Goal: Task Accomplishment & Management: Manage account settings

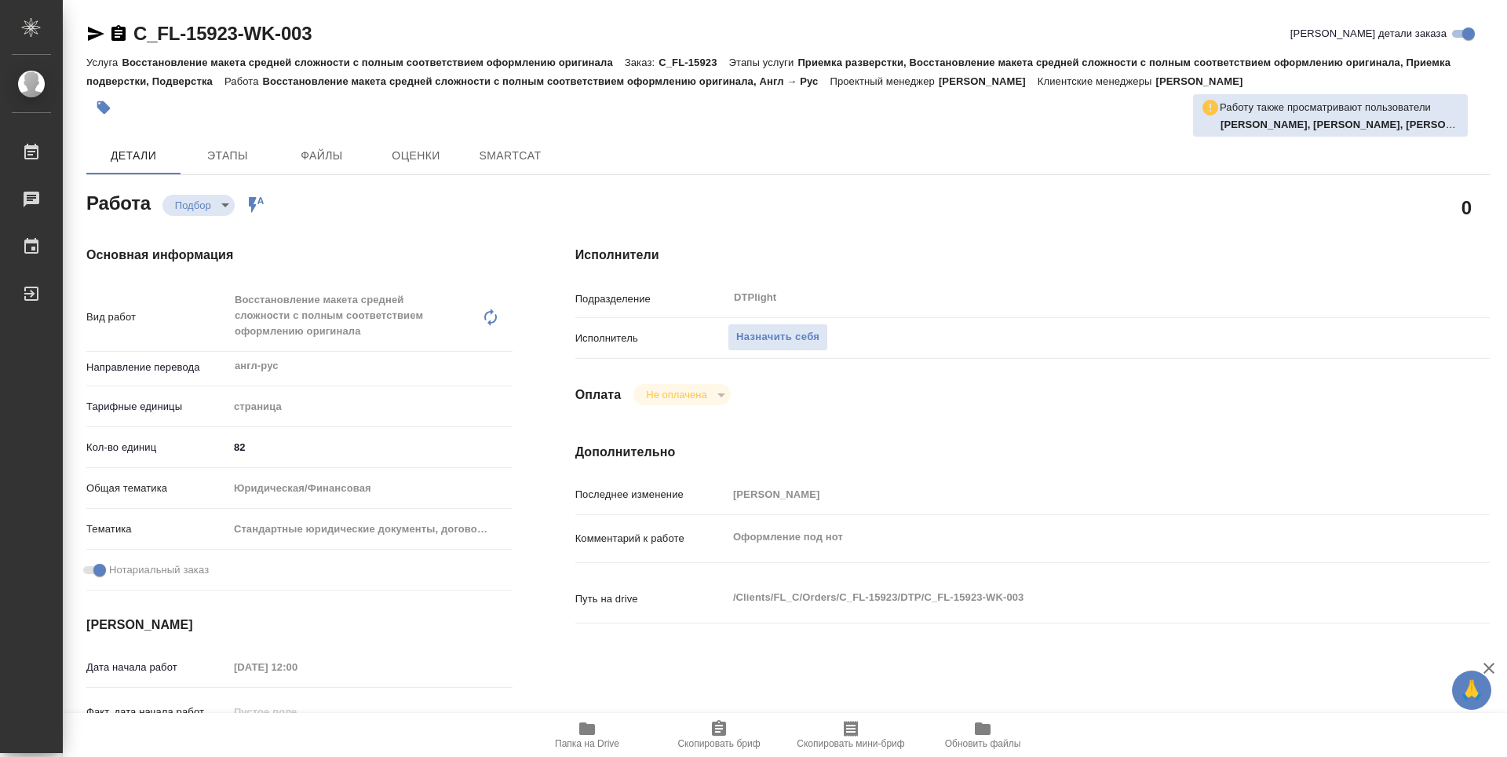
type textarea "x"
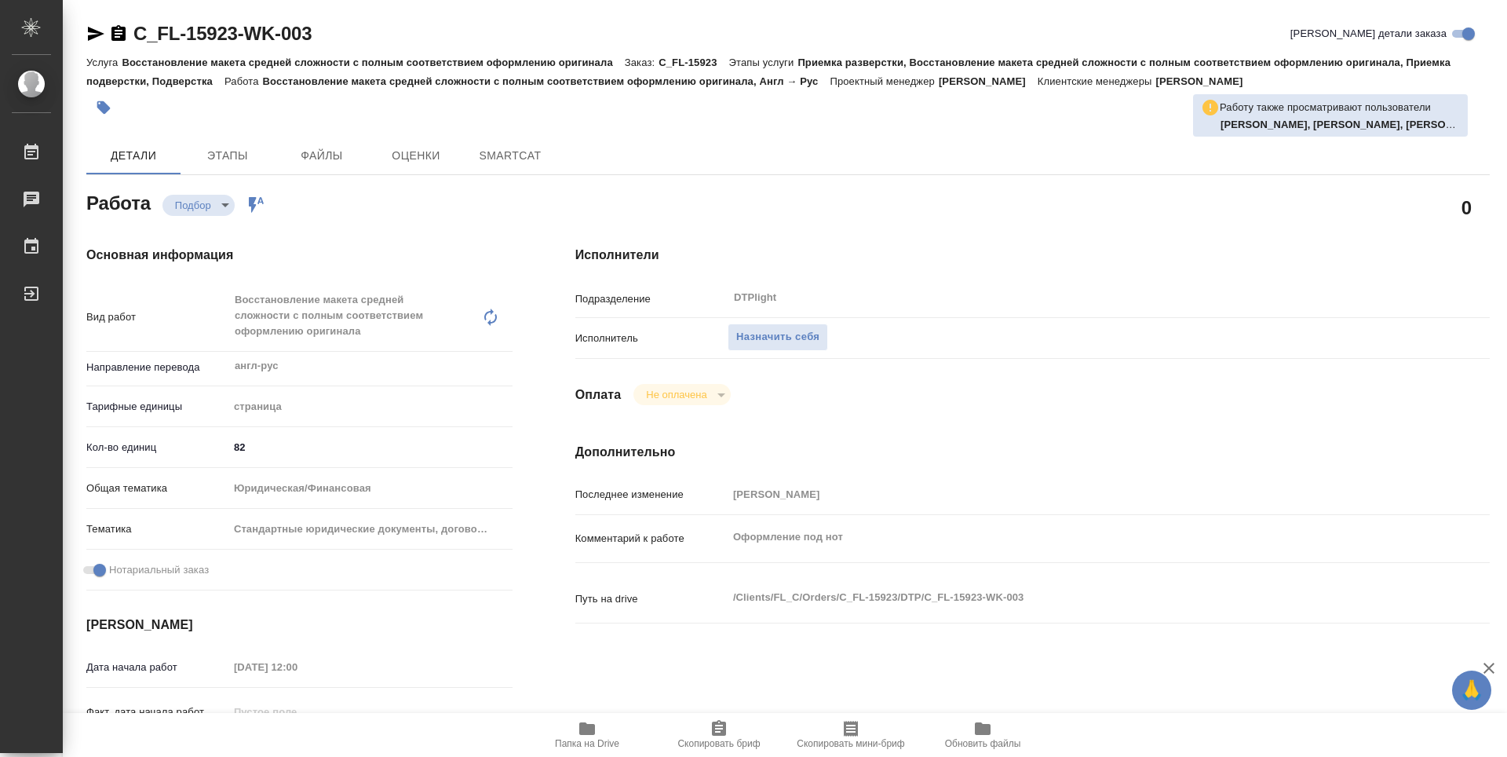
type textarea "x"
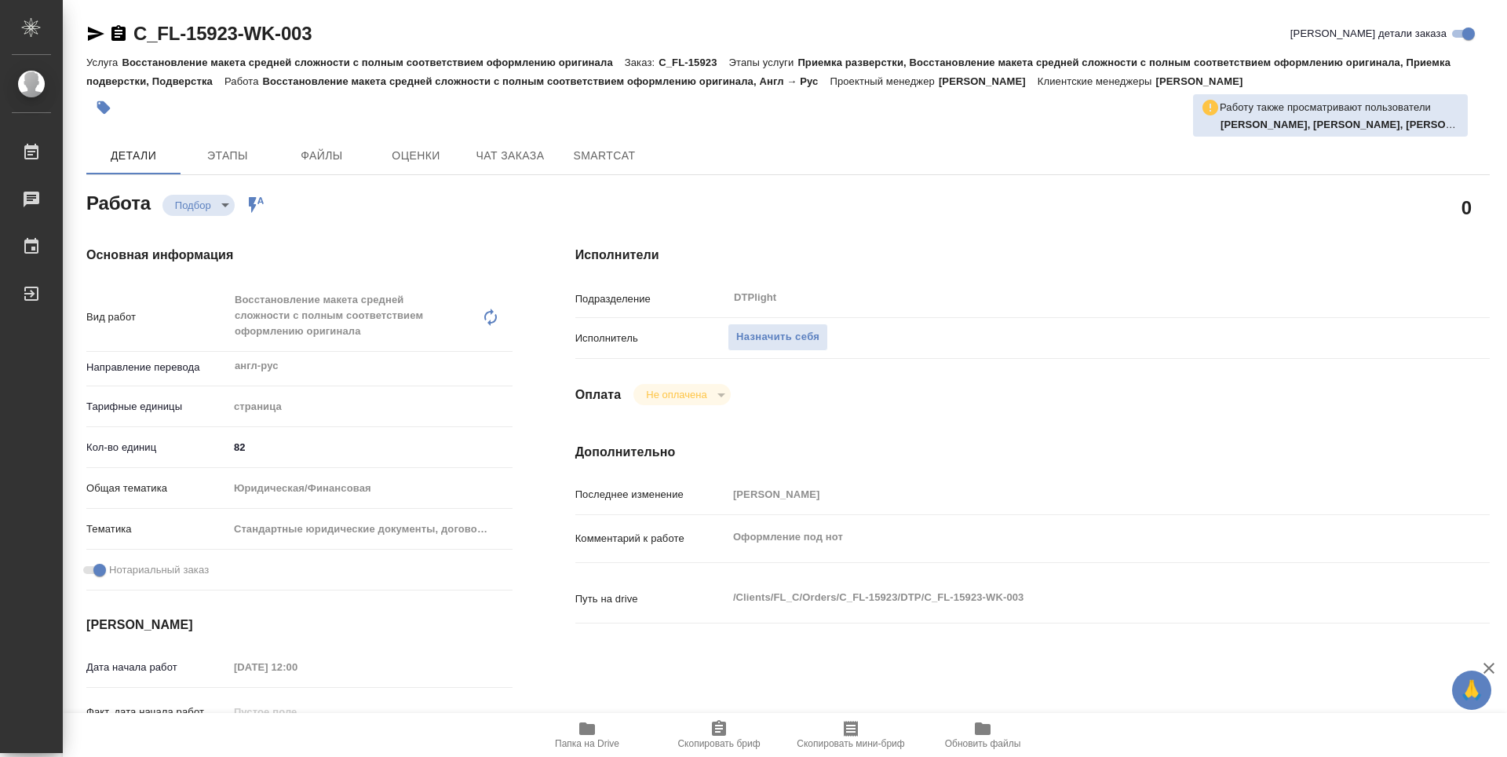
click at [613, 742] on span "Папка на Drive" at bounding box center [587, 743] width 64 height 11
type textarea "x"
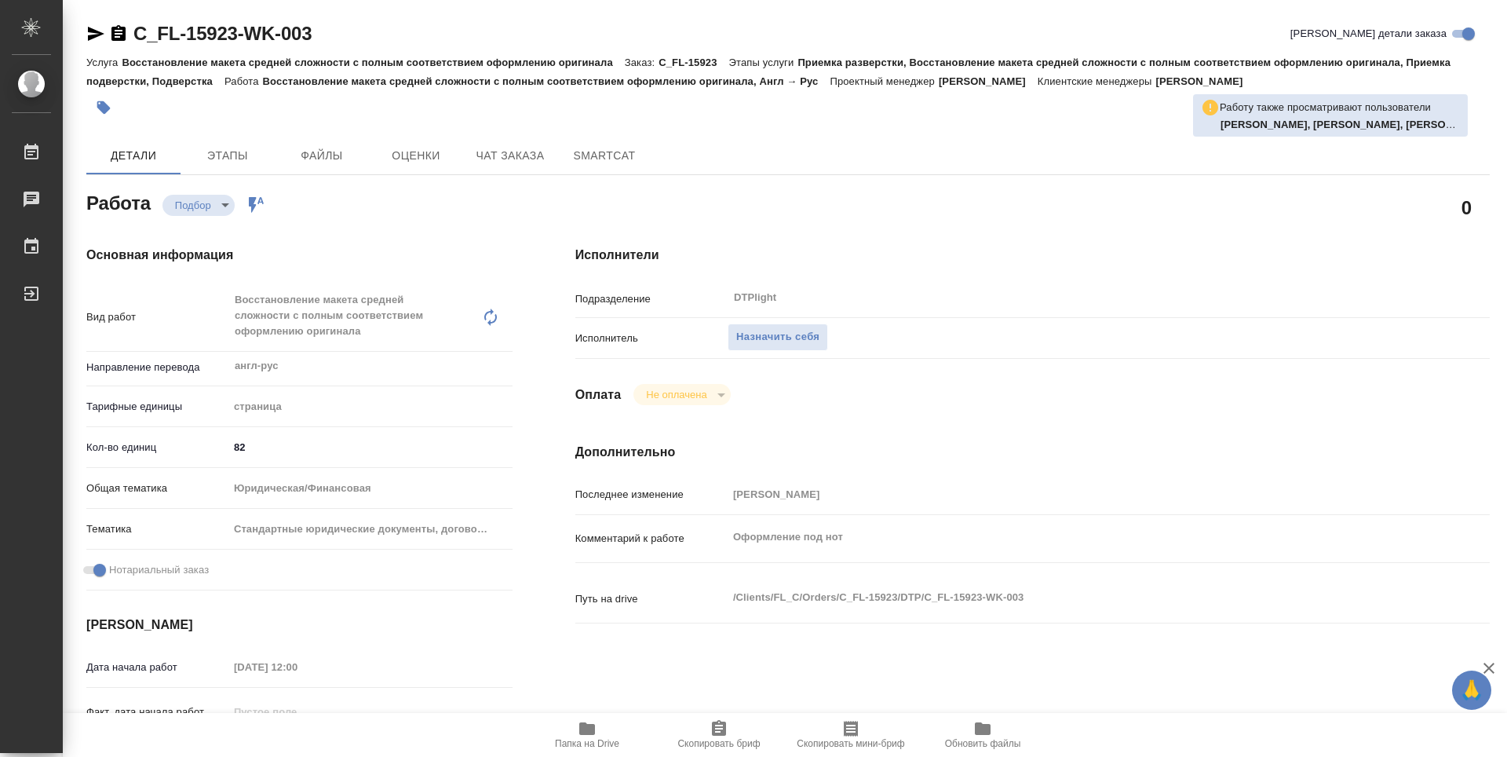
type textarea "x"
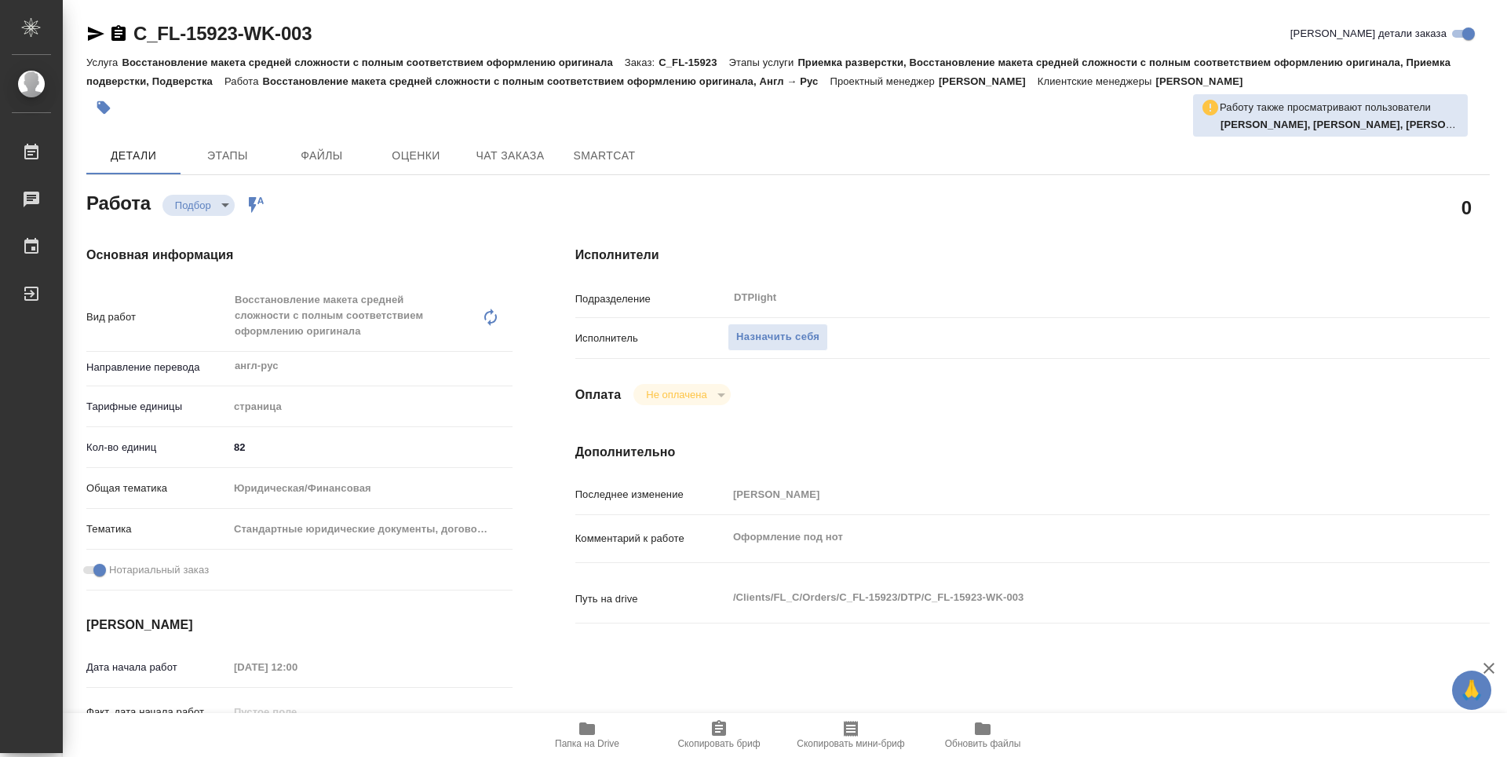
type textarea "x"
click at [753, 326] on button "Назначить себя" at bounding box center [778, 336] width 100 height 27
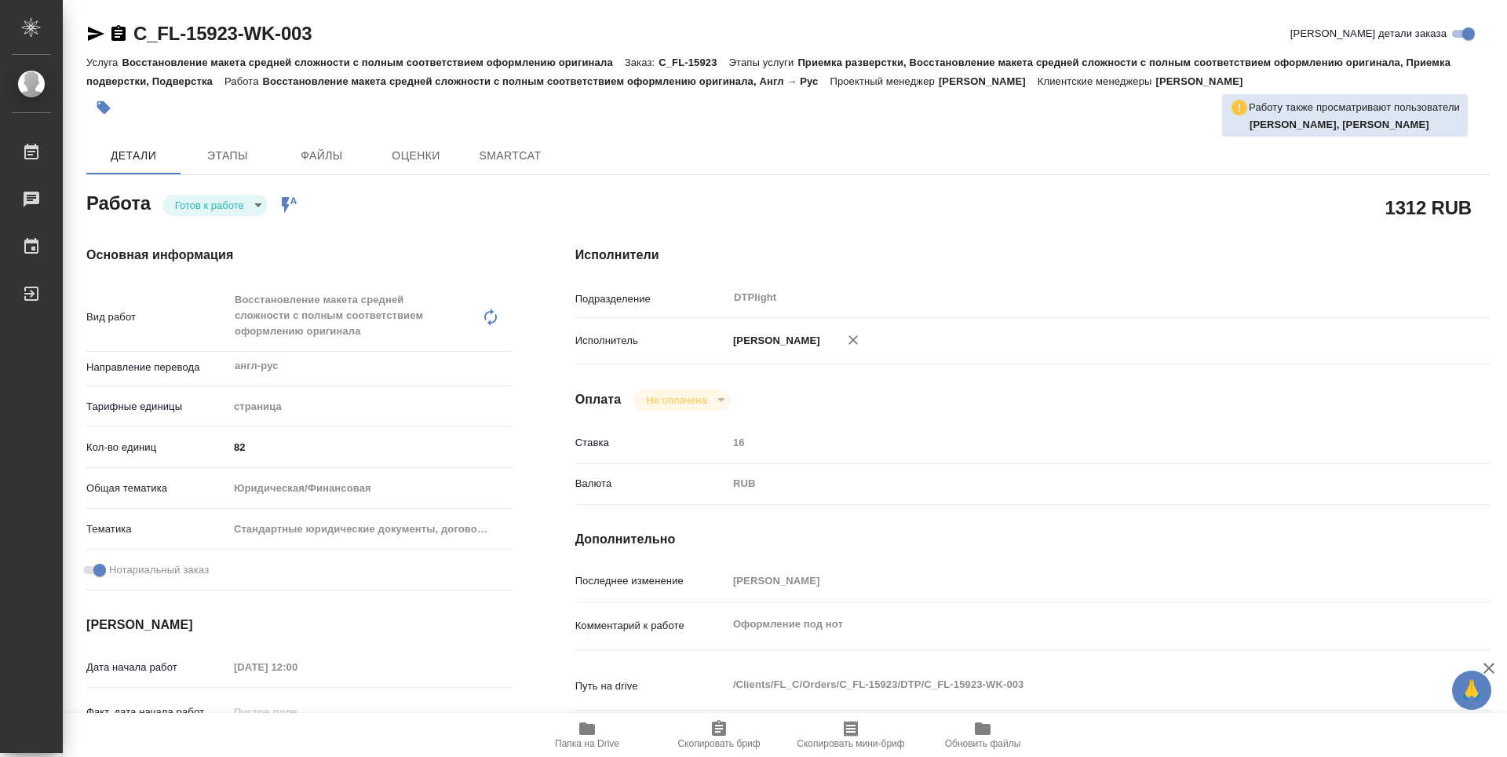
type textarea "x"
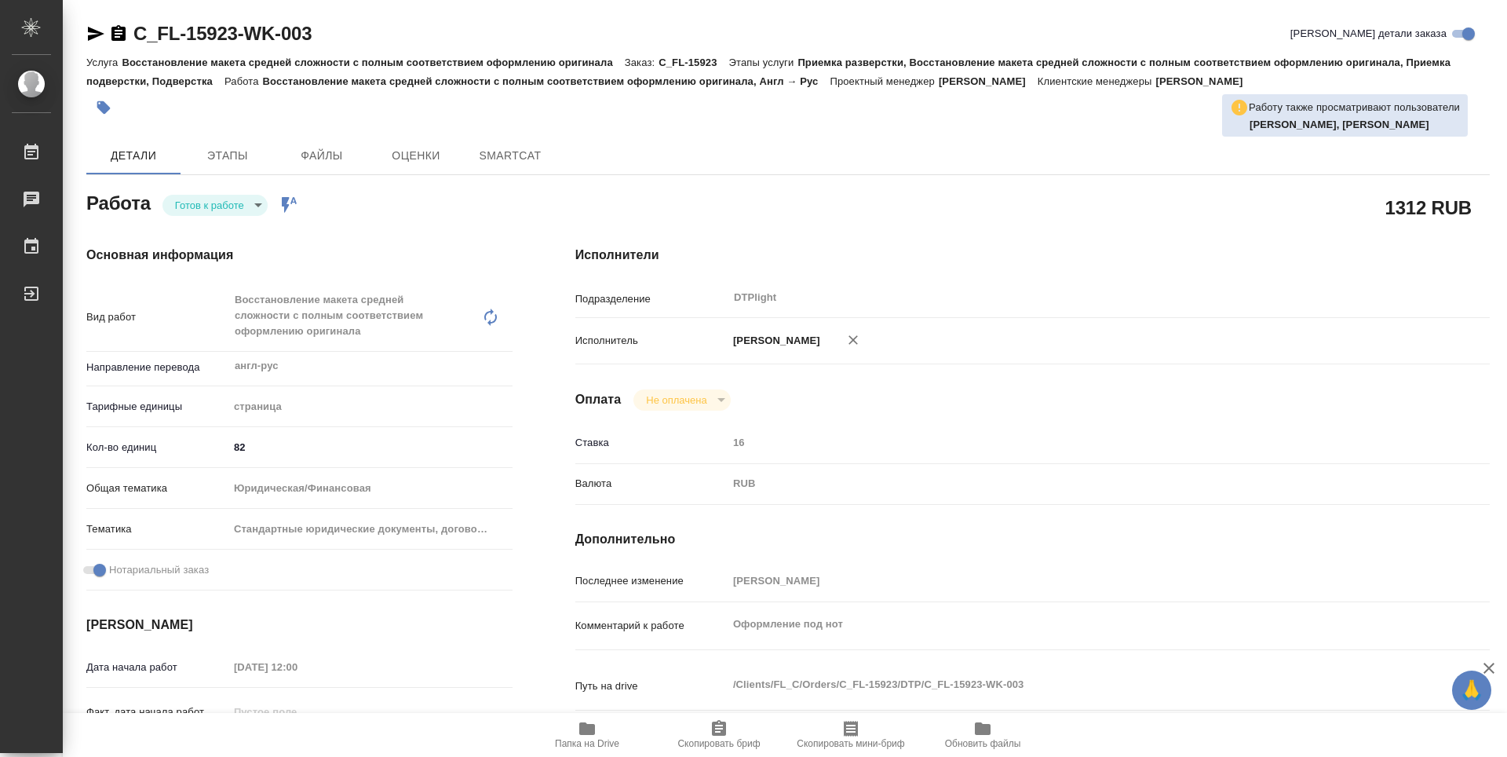
type textarea "x"
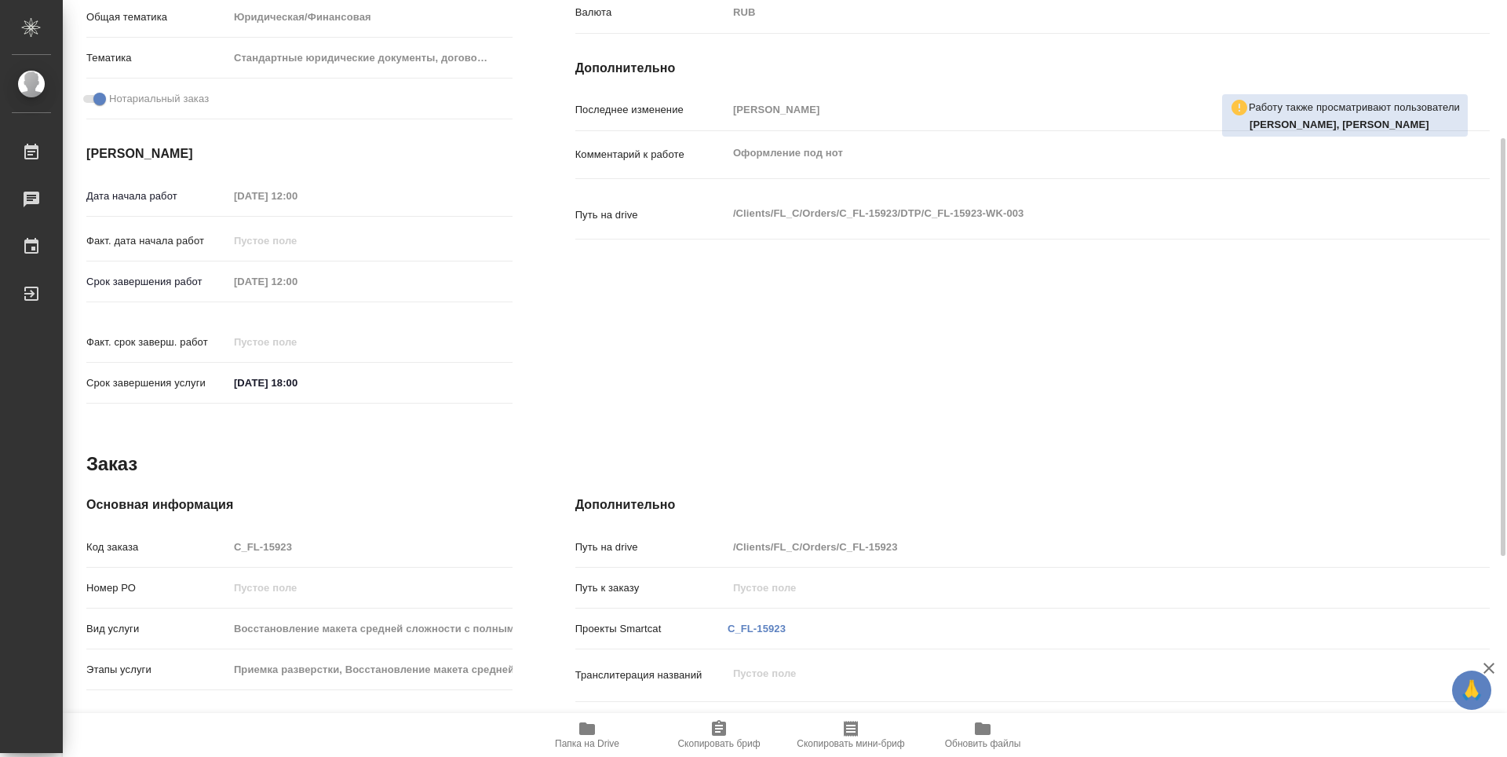
scroll to position [549, 0]
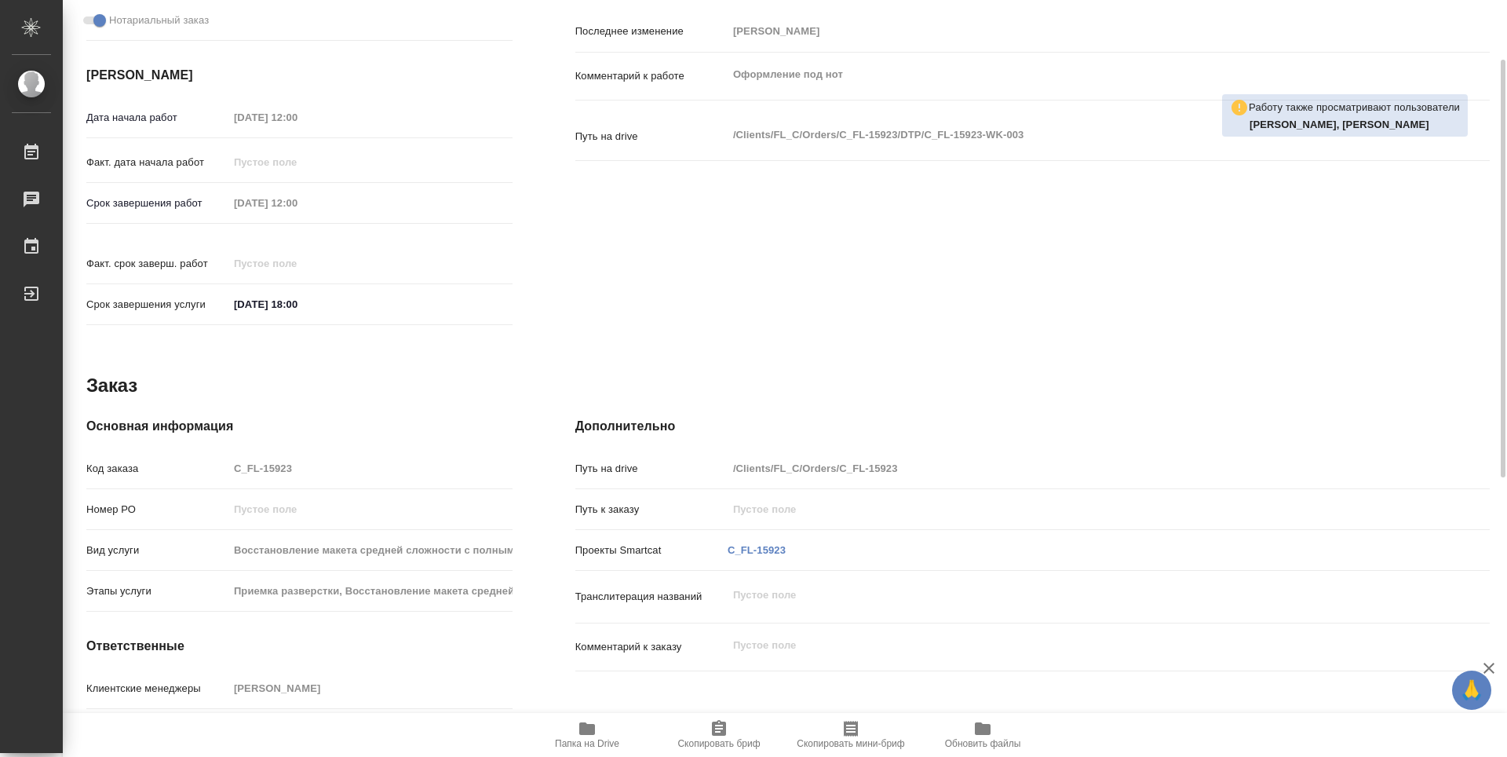
type textarea "x"
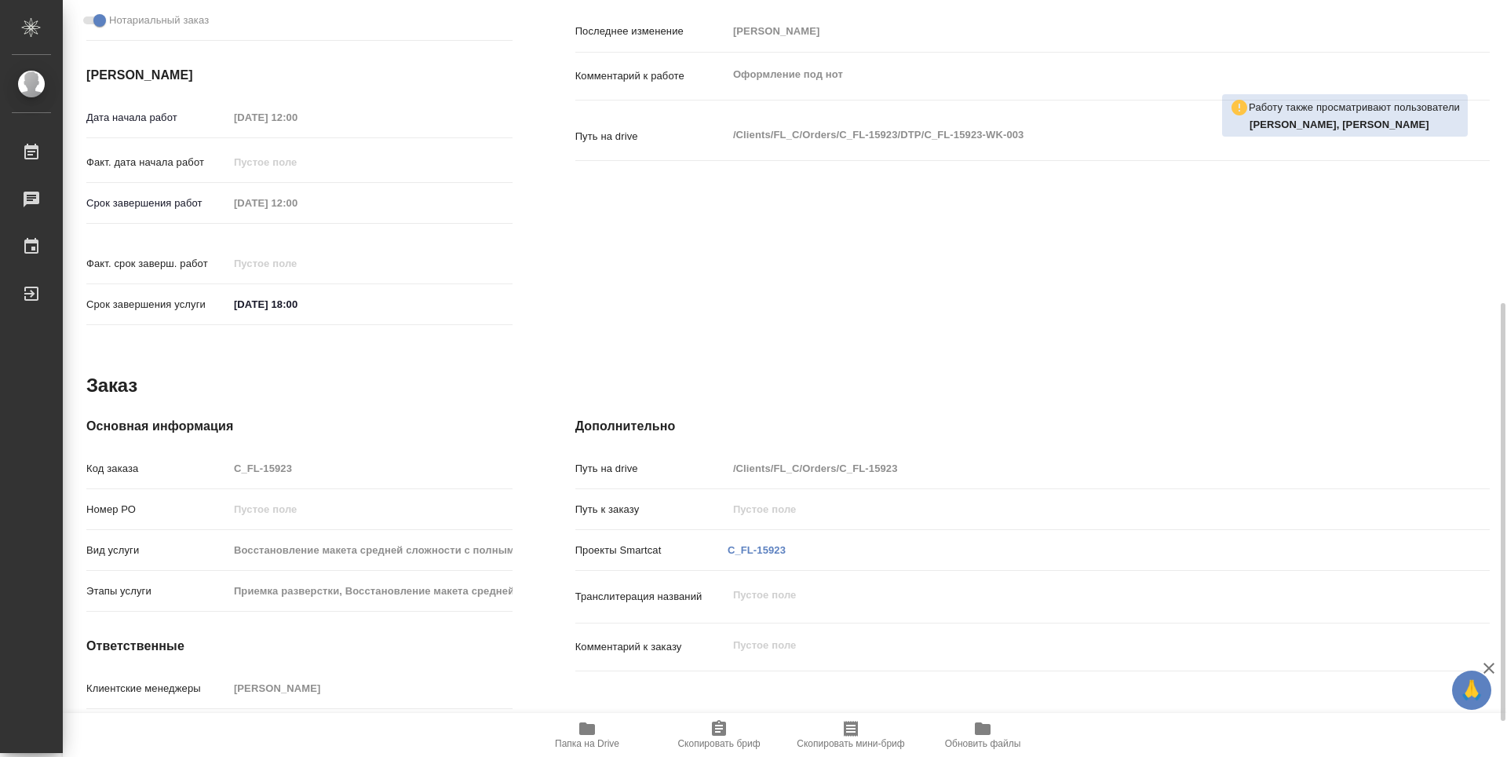
type textarea "x"
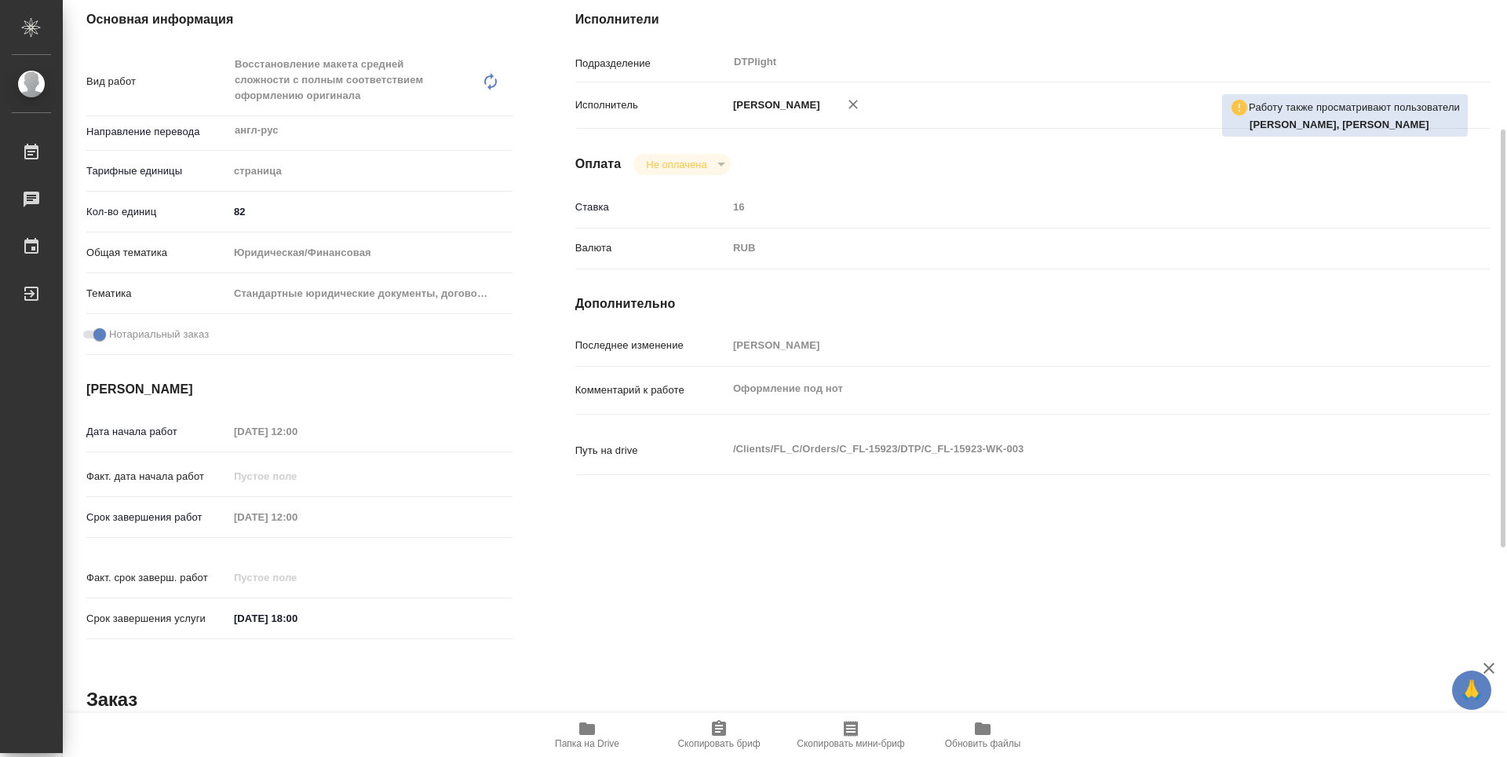
scroll to position [78, 0]
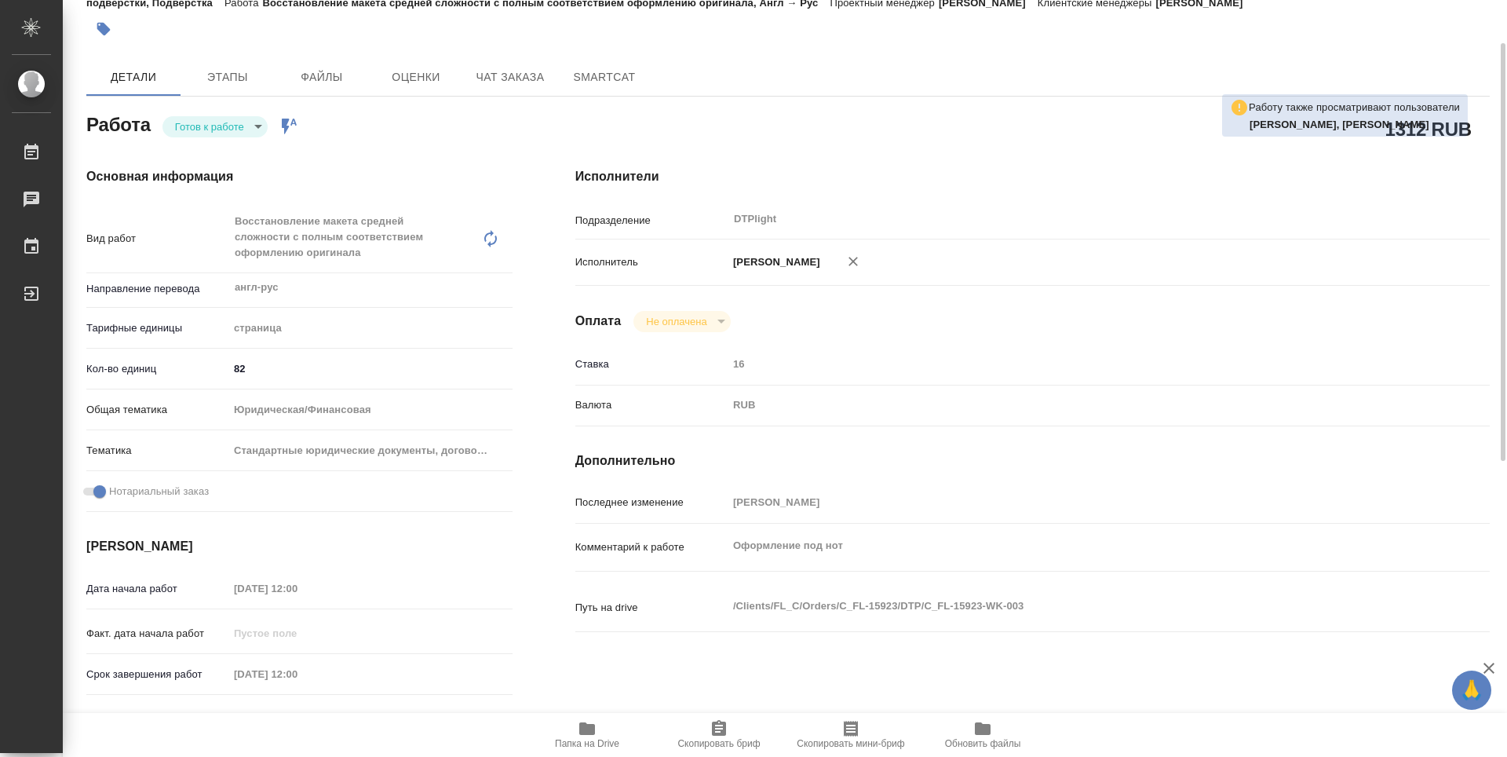
type textarea "x"
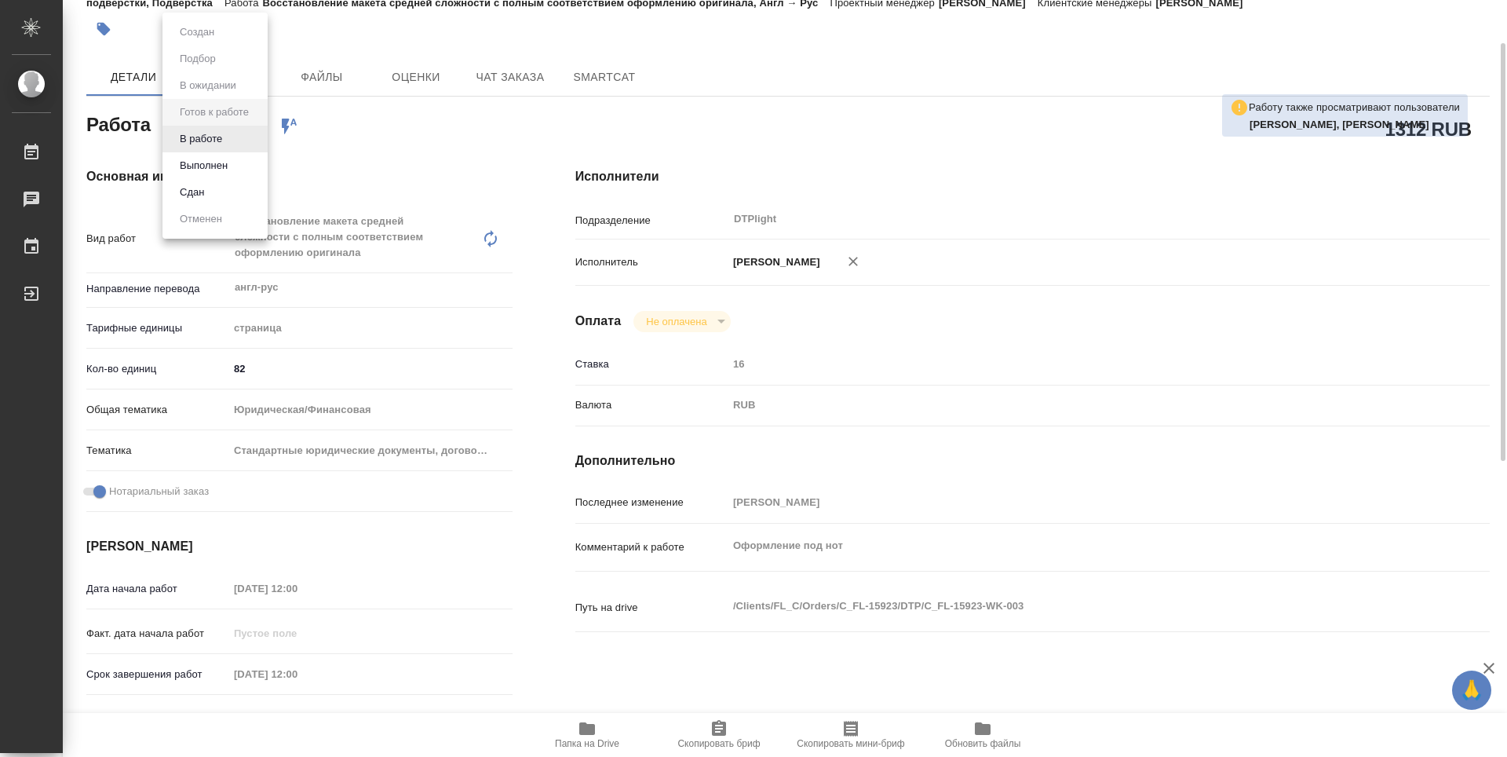
click at [261, 128] on body "🙏 .cls-1 fill:#fff; AWATERA Guselnikov Roman Работы Чаты График Выйти C_FL-1592…" at bounding box center [753, 378] width 1507 height 757
click at [216, 137] on button "В работе" at bounding box center [201, 138] width 52 height 17
type textarea "x"
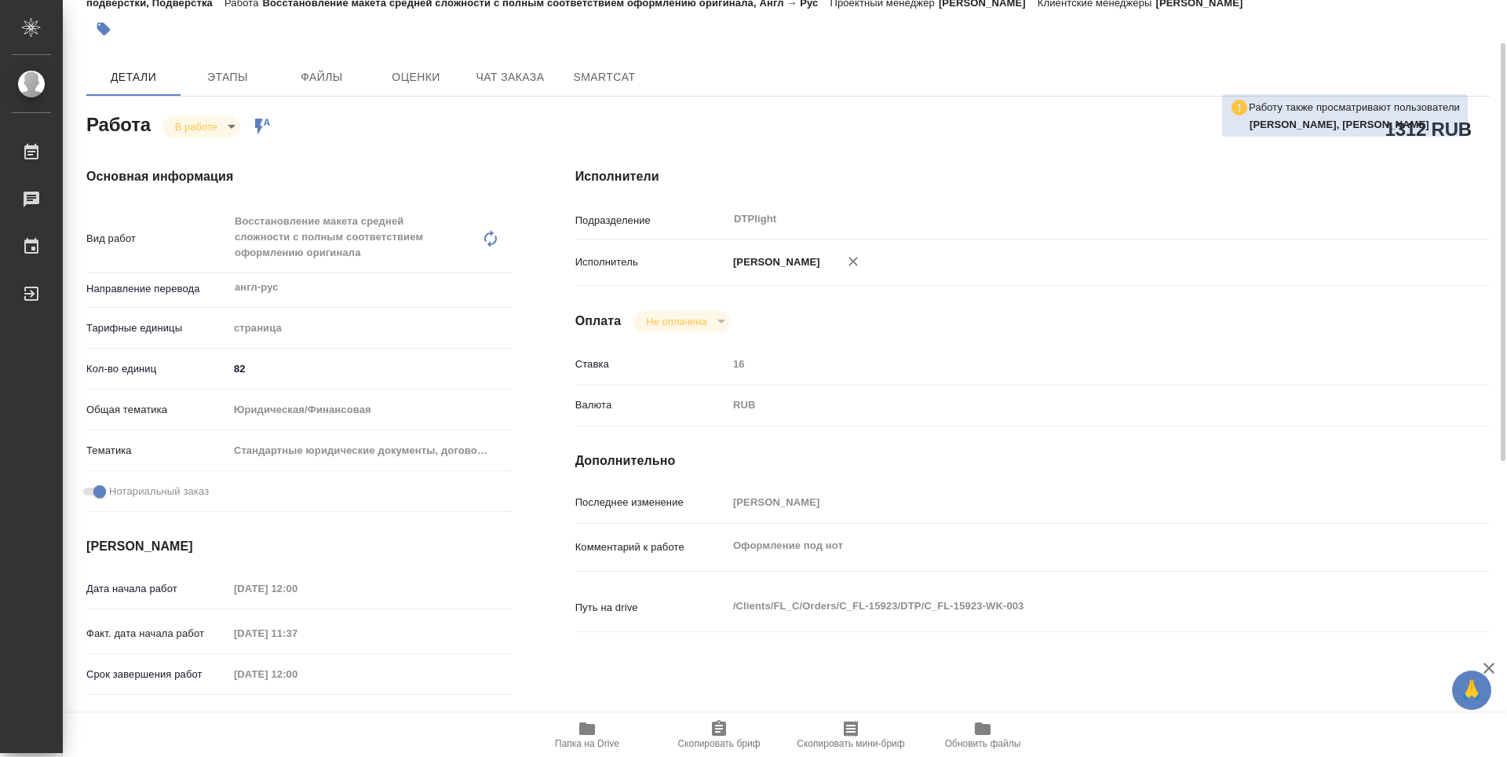
type textarea "x"
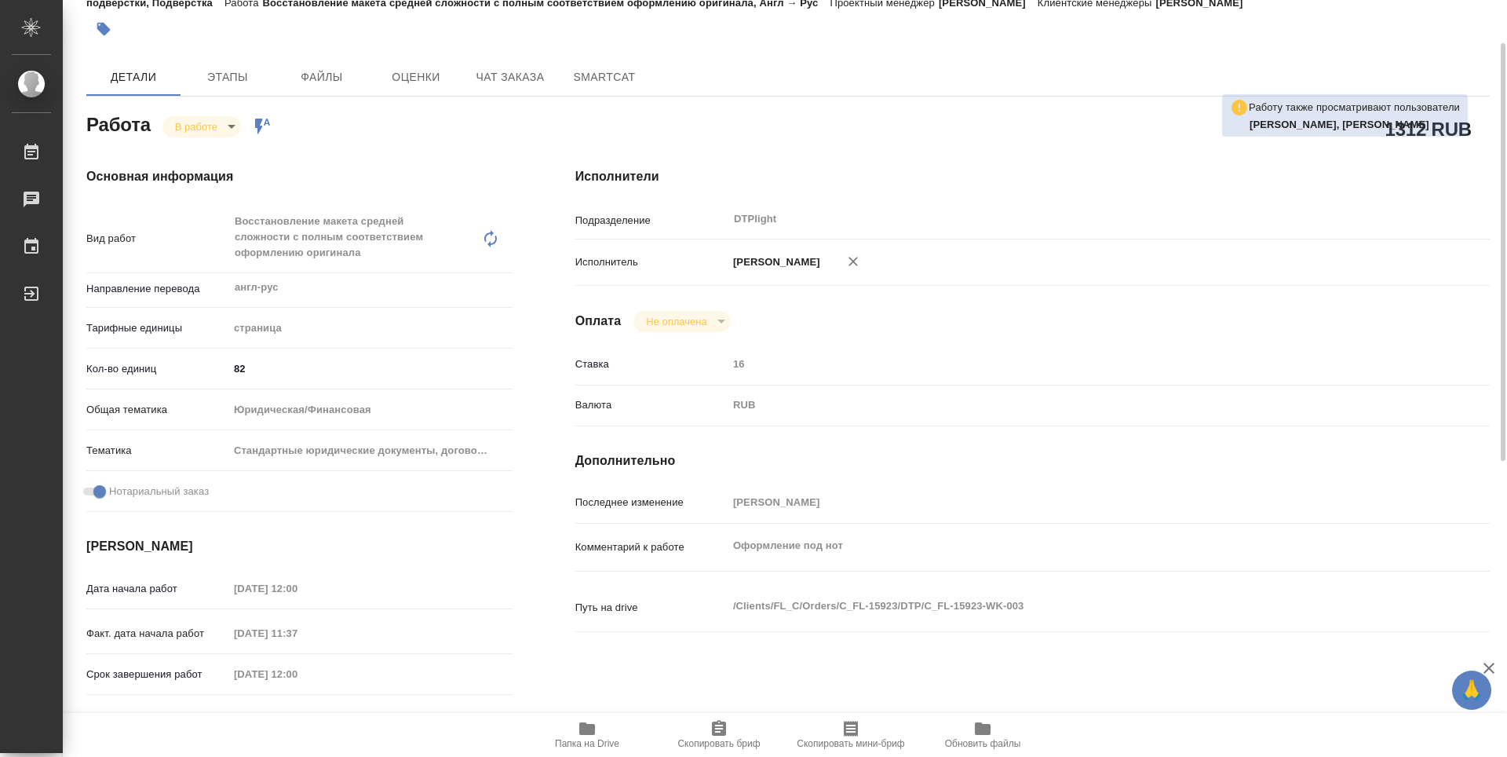
type textarea "x"
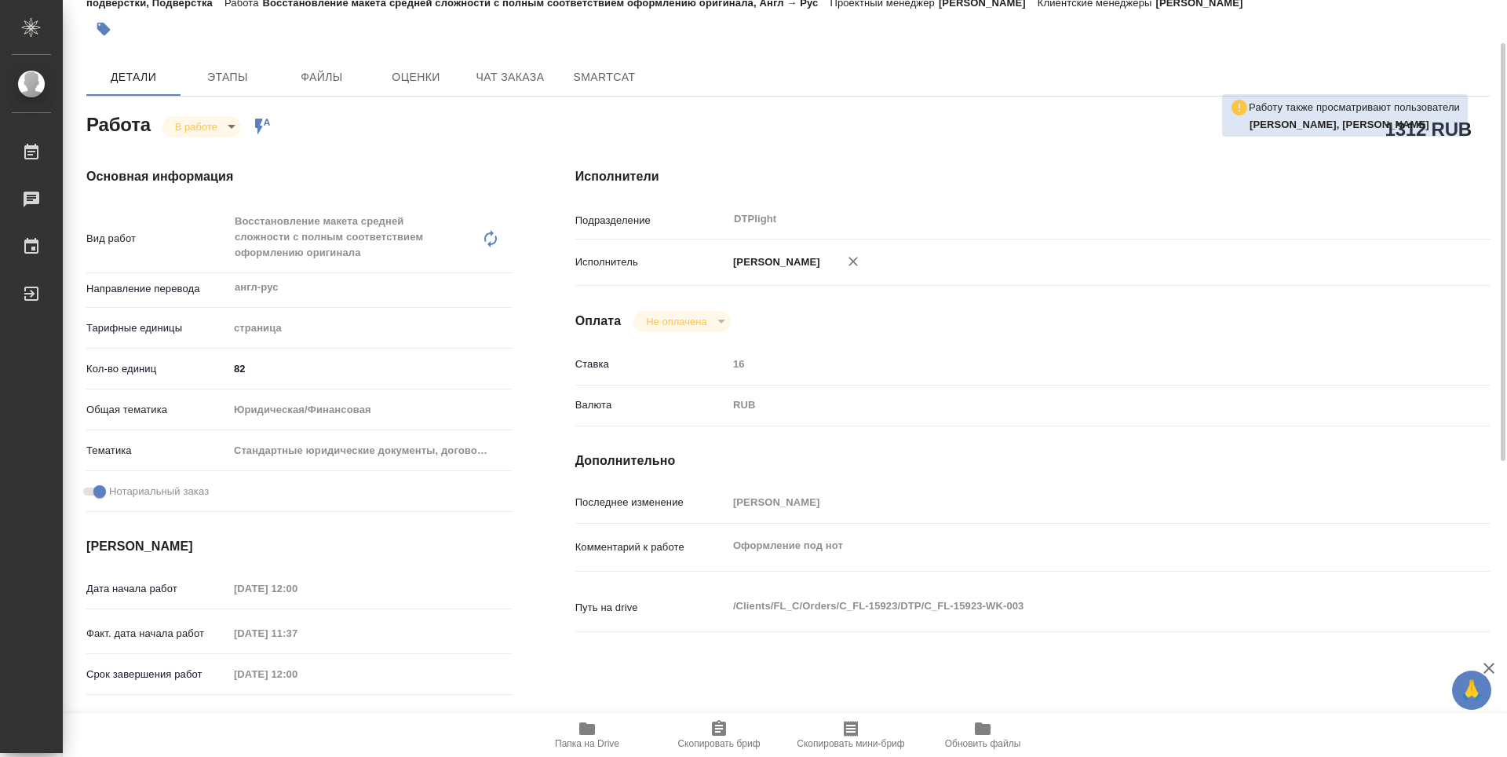
type textarea "x"
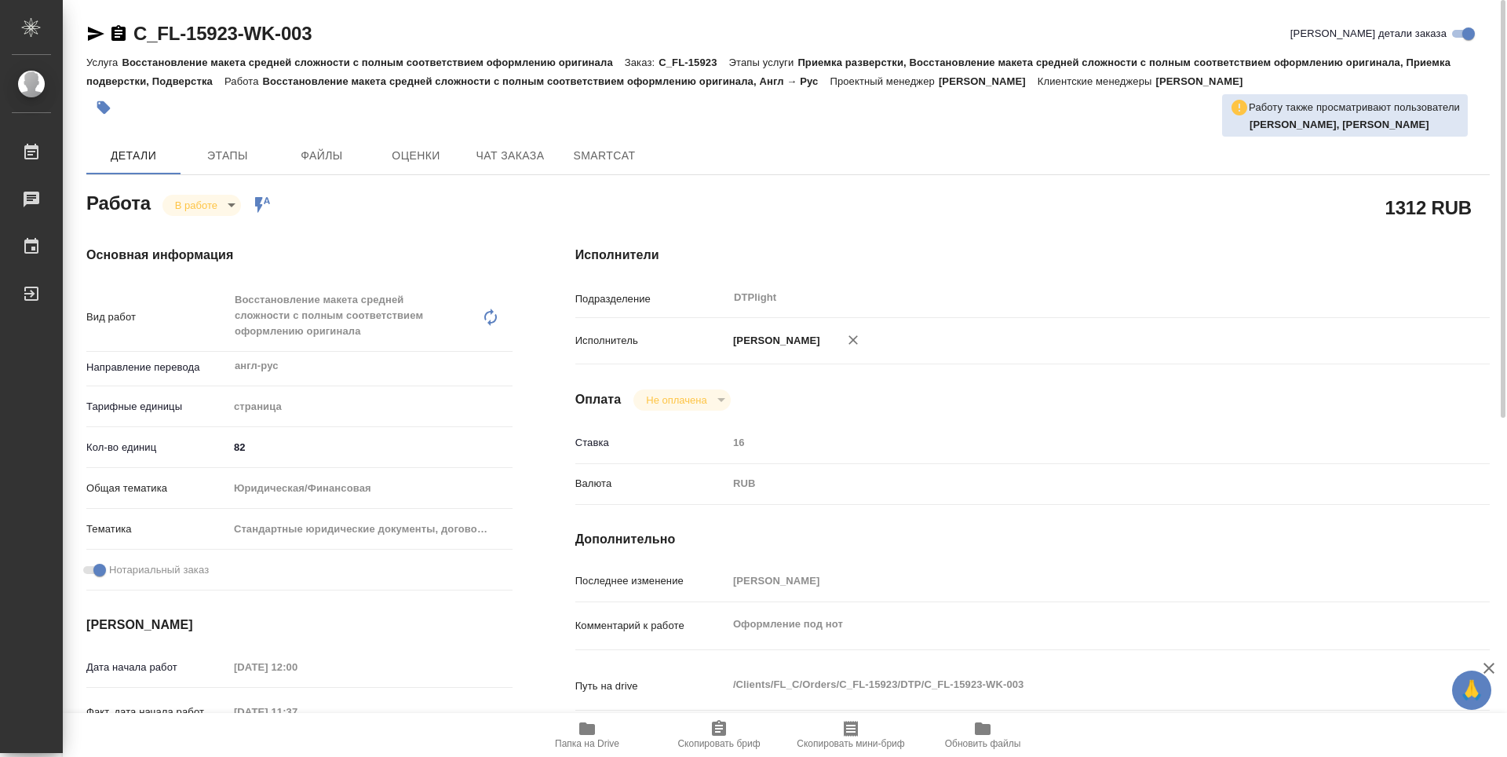
click at [115, 26] on icon "button" at bounding box center [118, 33] width 19 height 19
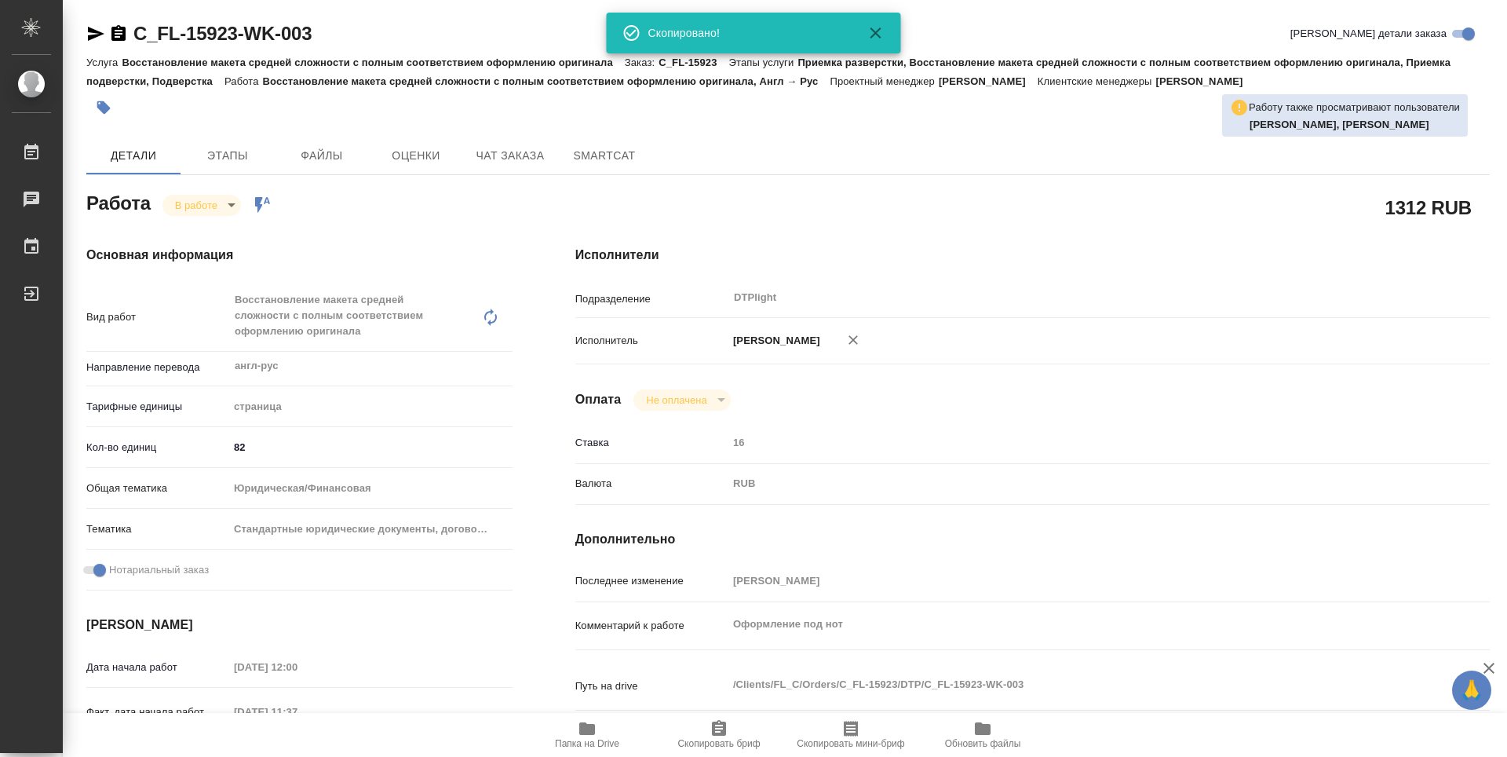
type textarea "x"
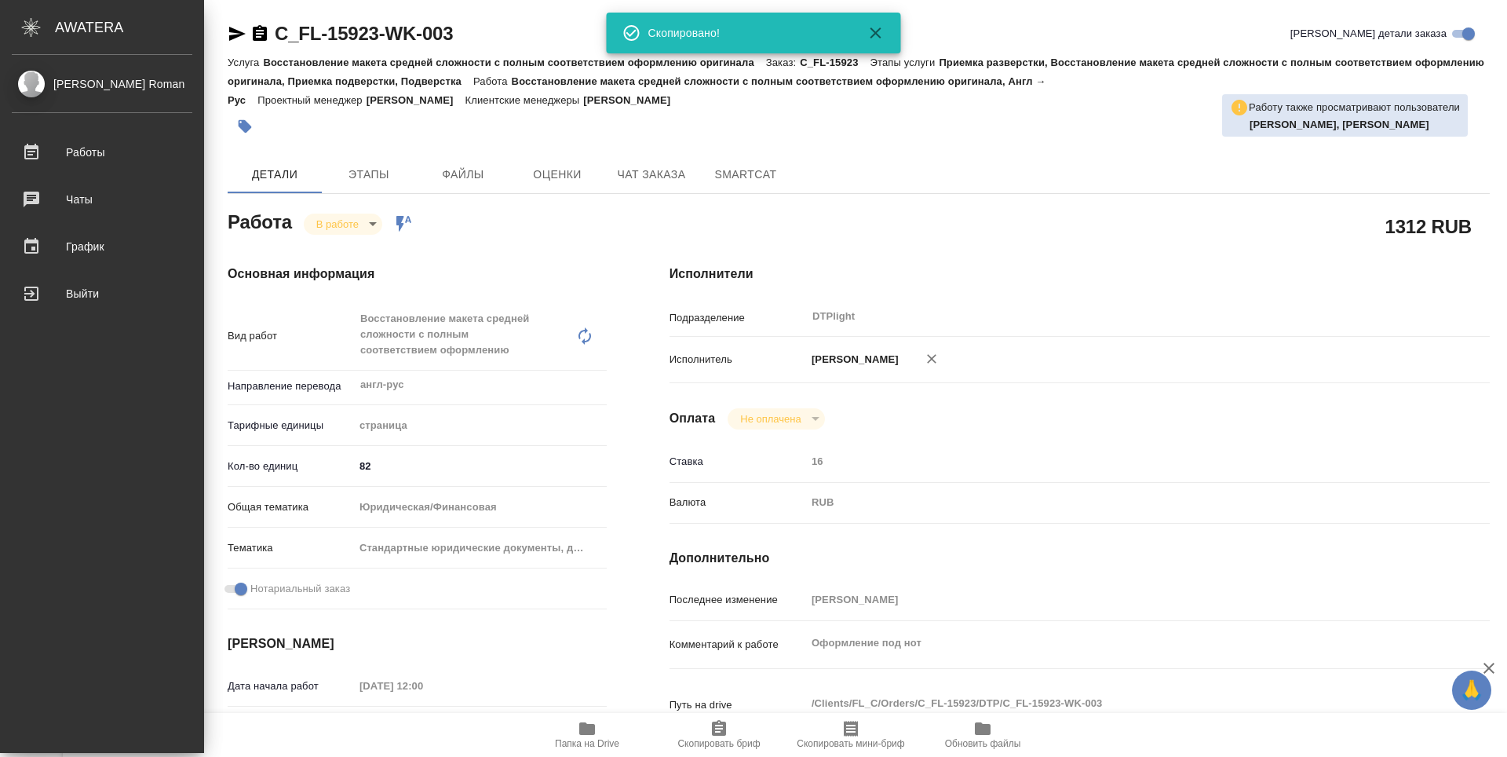
type textarea "x"
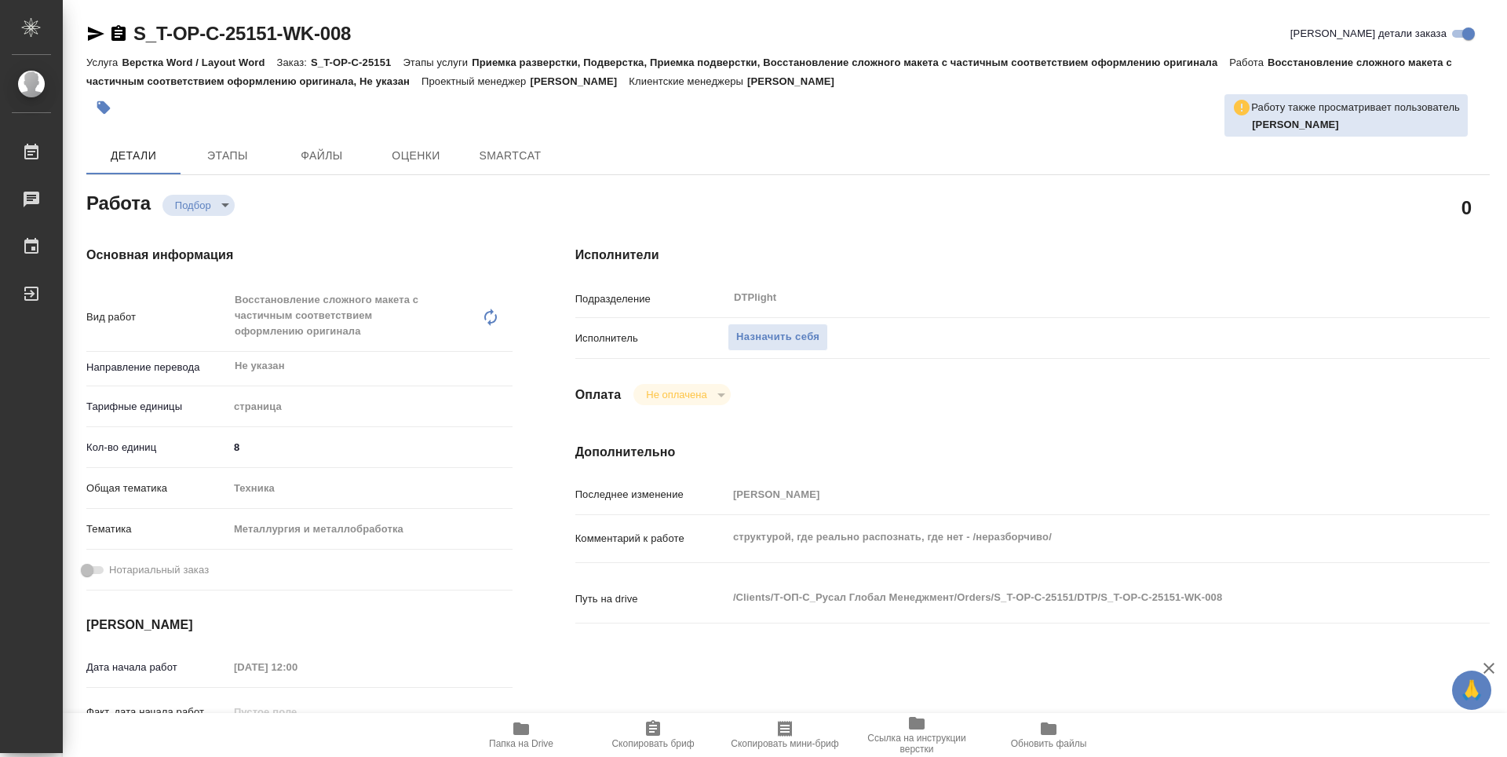
type textarea "x"
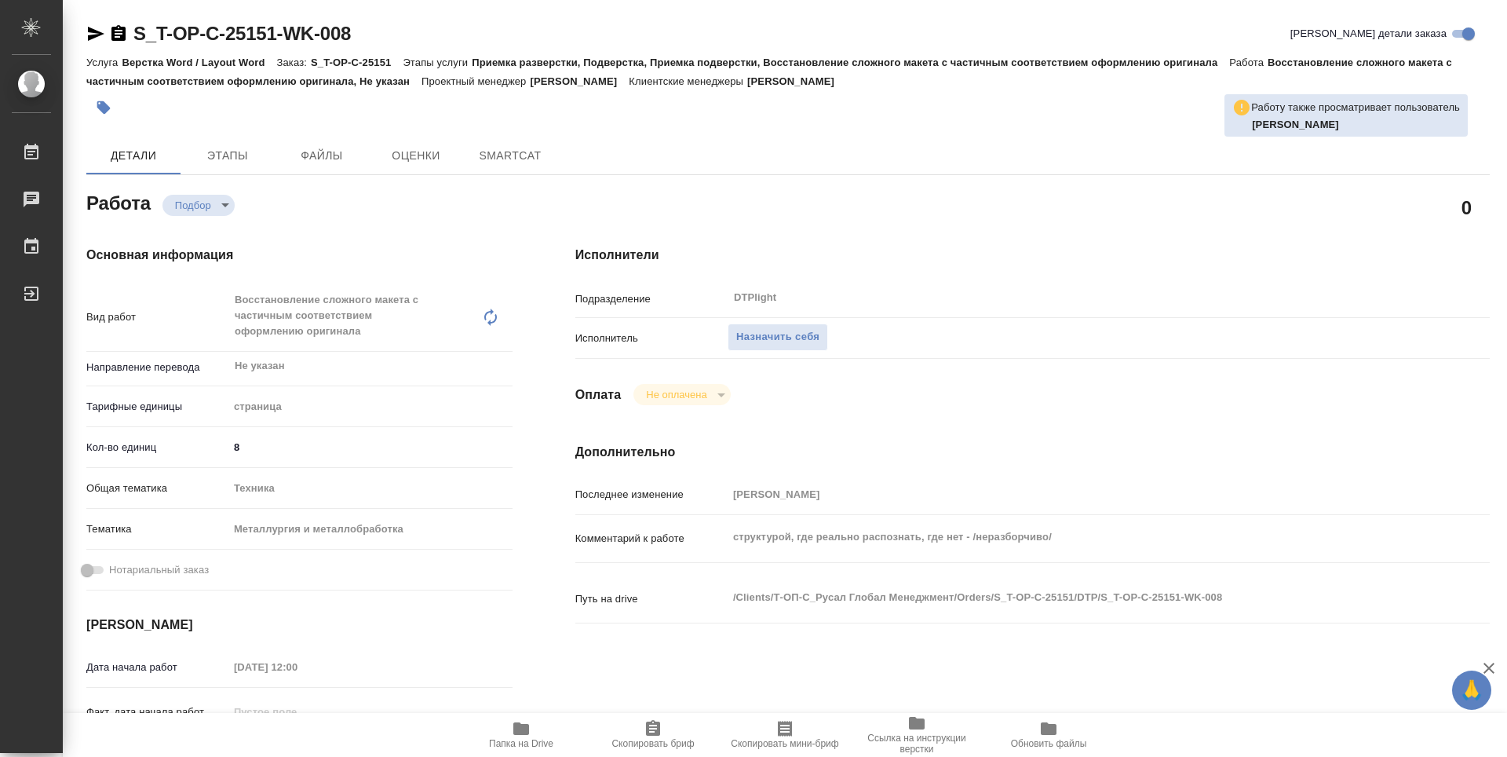
type textarea "x"
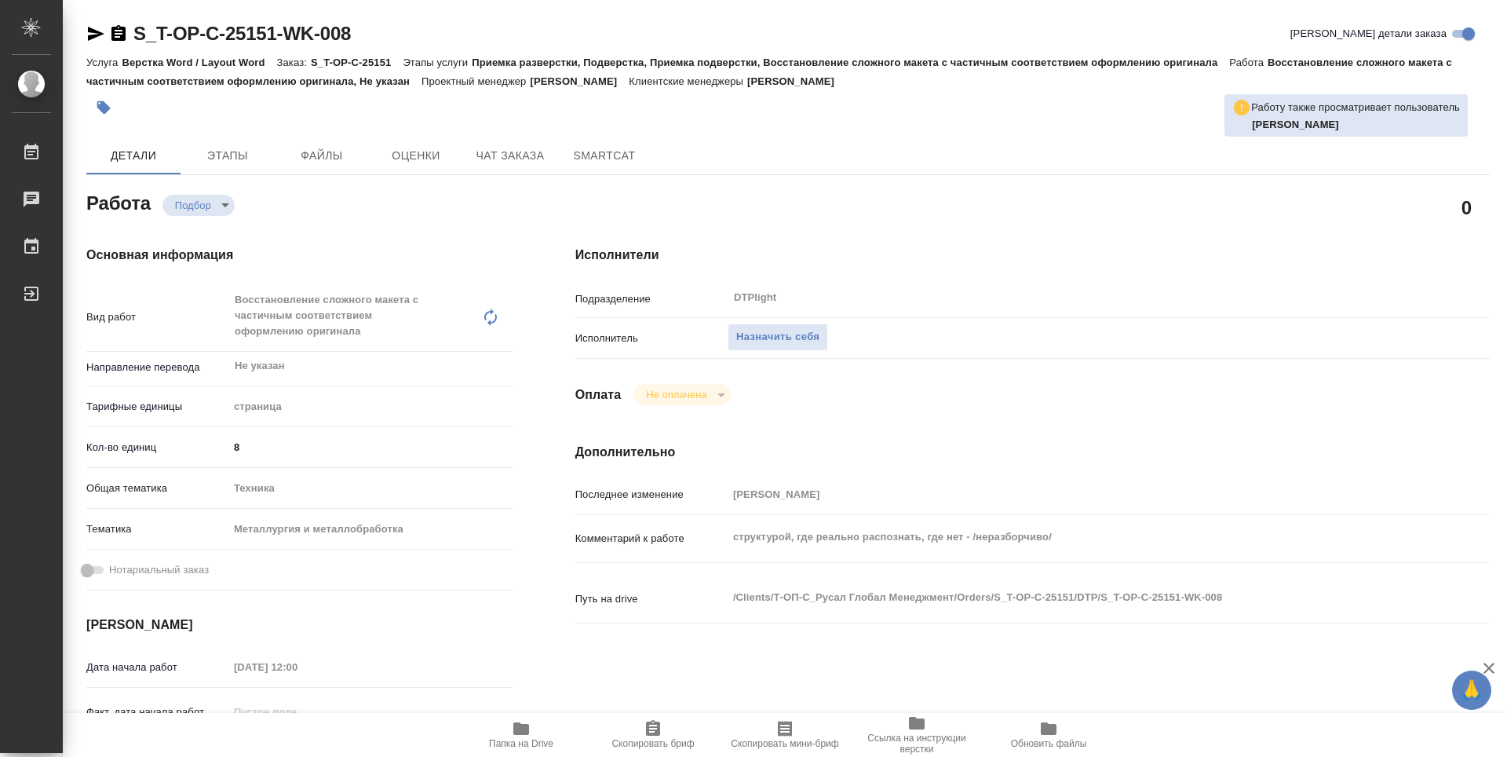
type textarea "x"
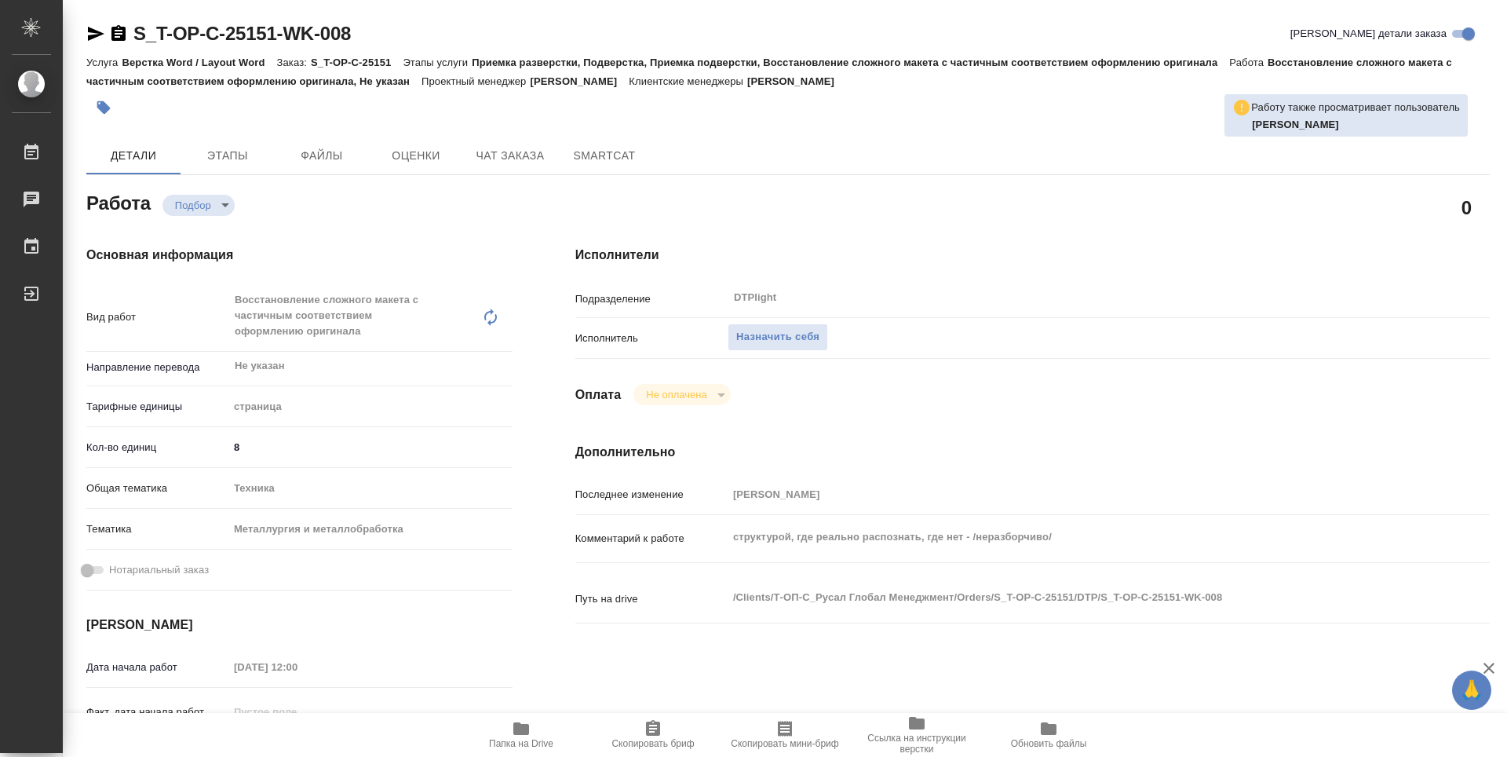
type textarea "x"
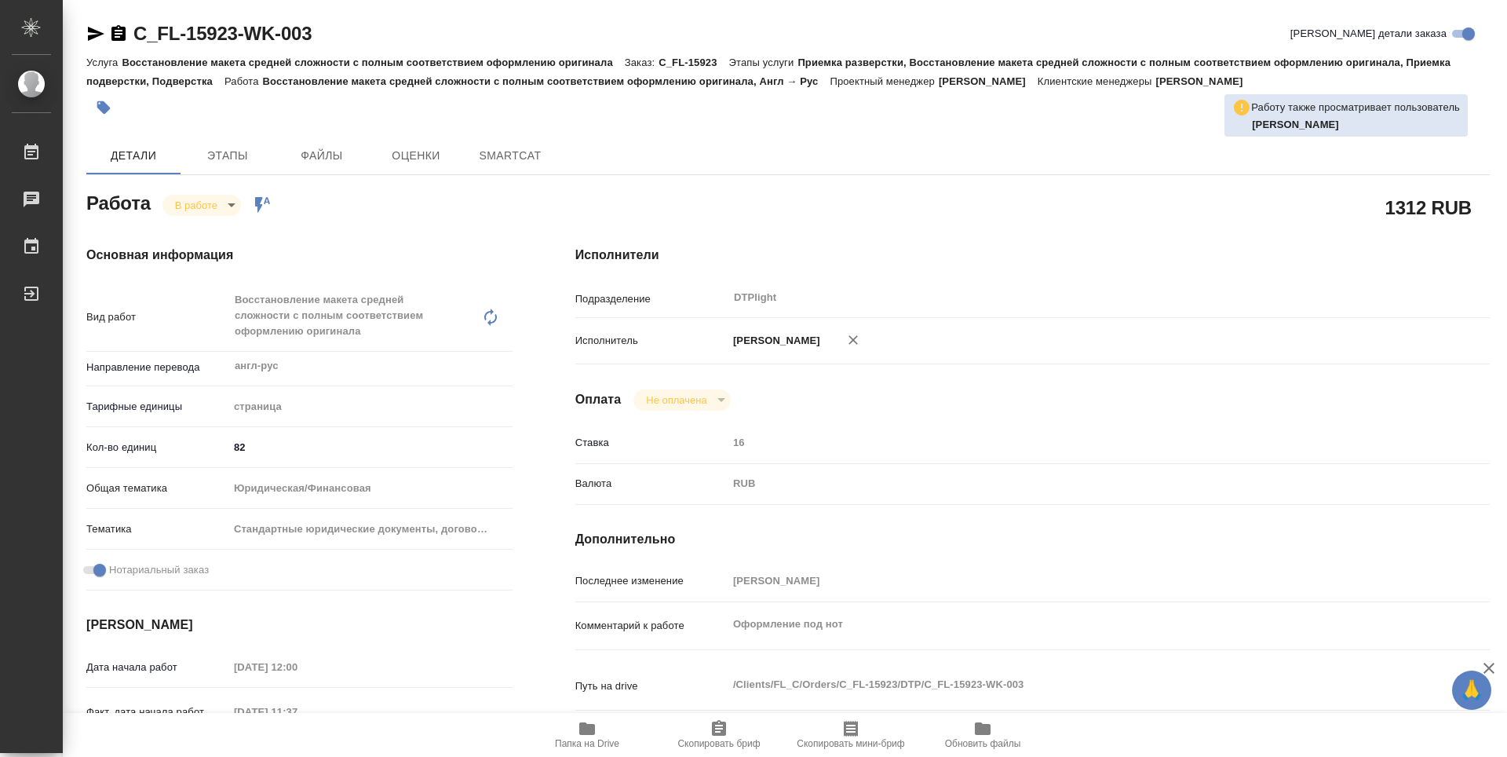
type textarea "x"
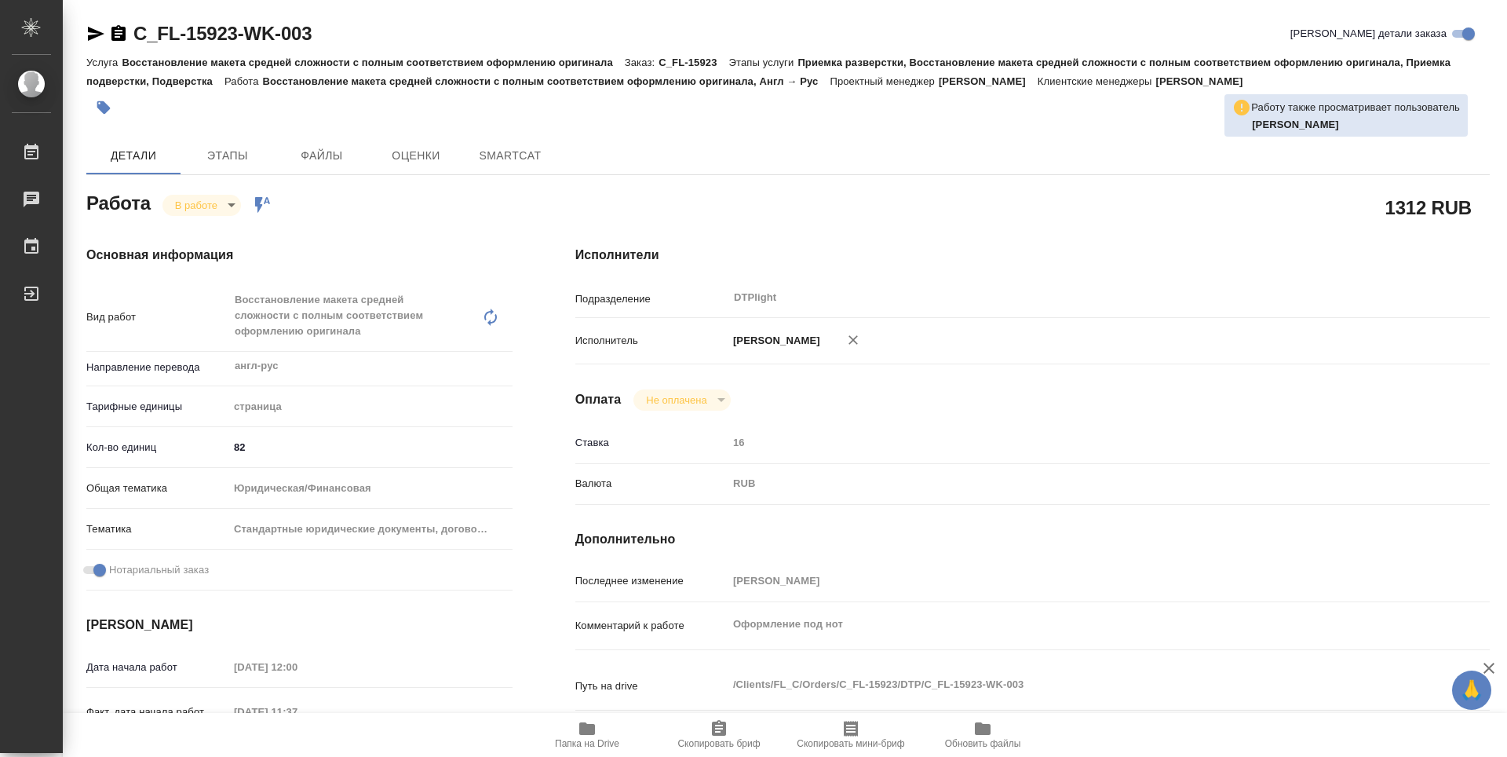
type textarea "x"
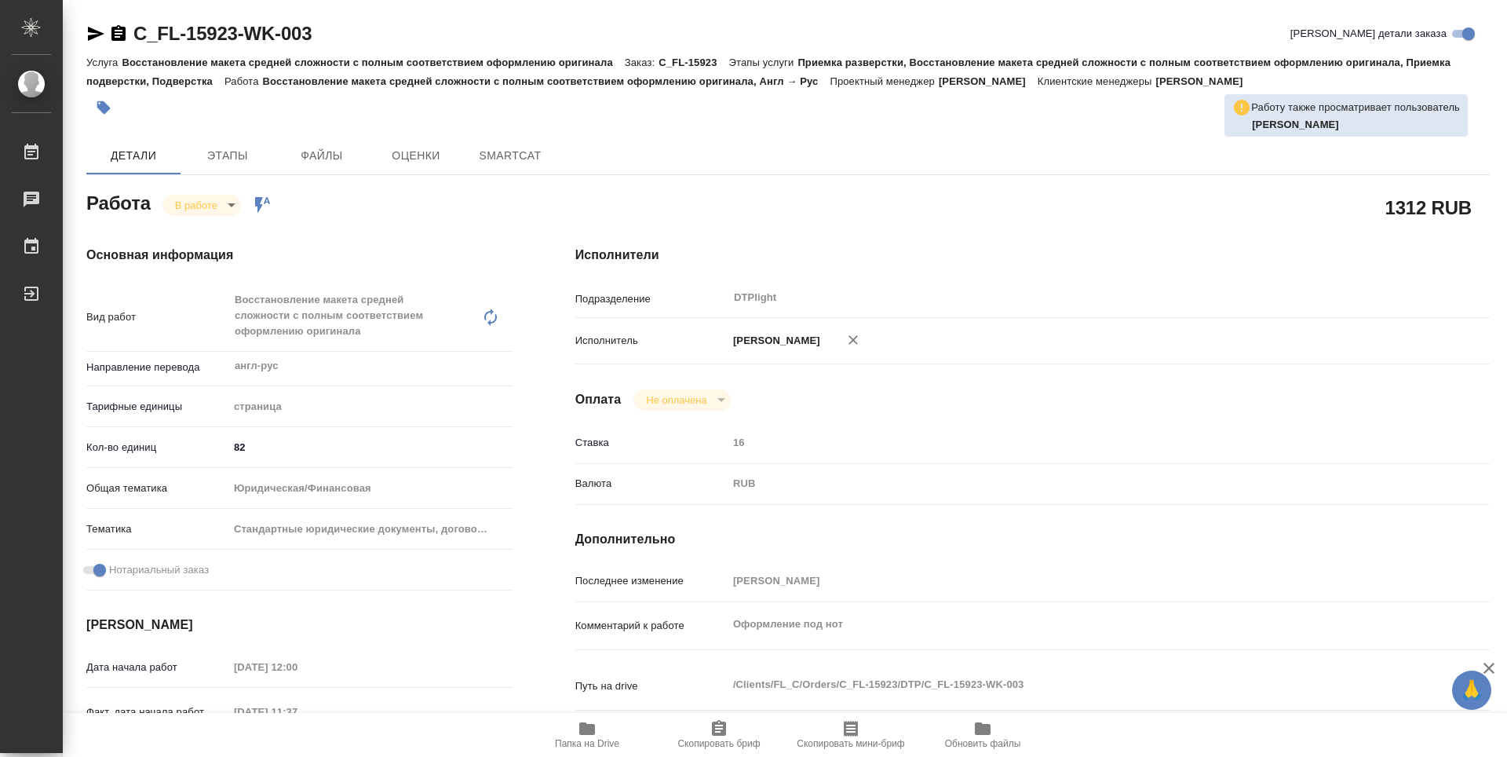
type textarea "x"
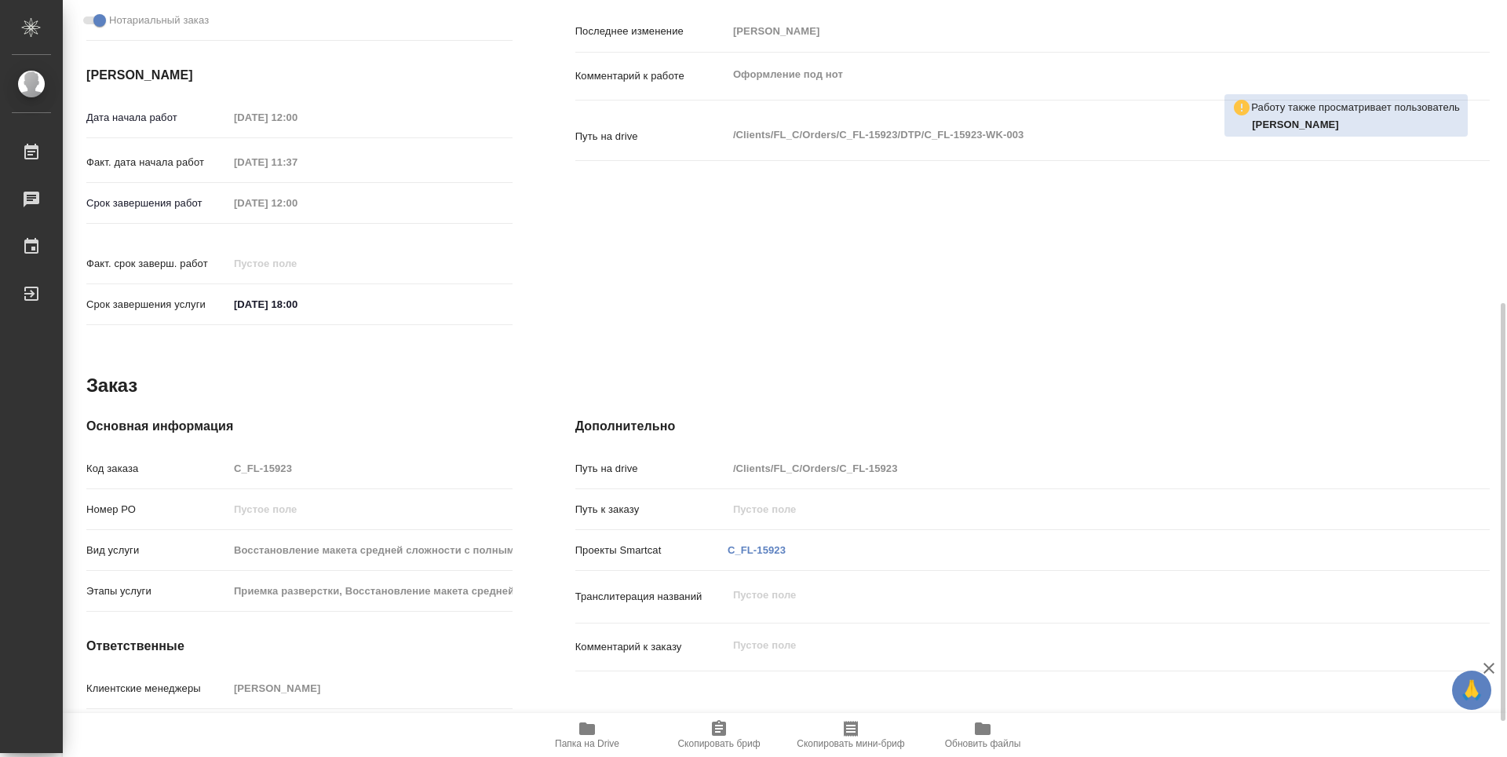
type textarea "x"
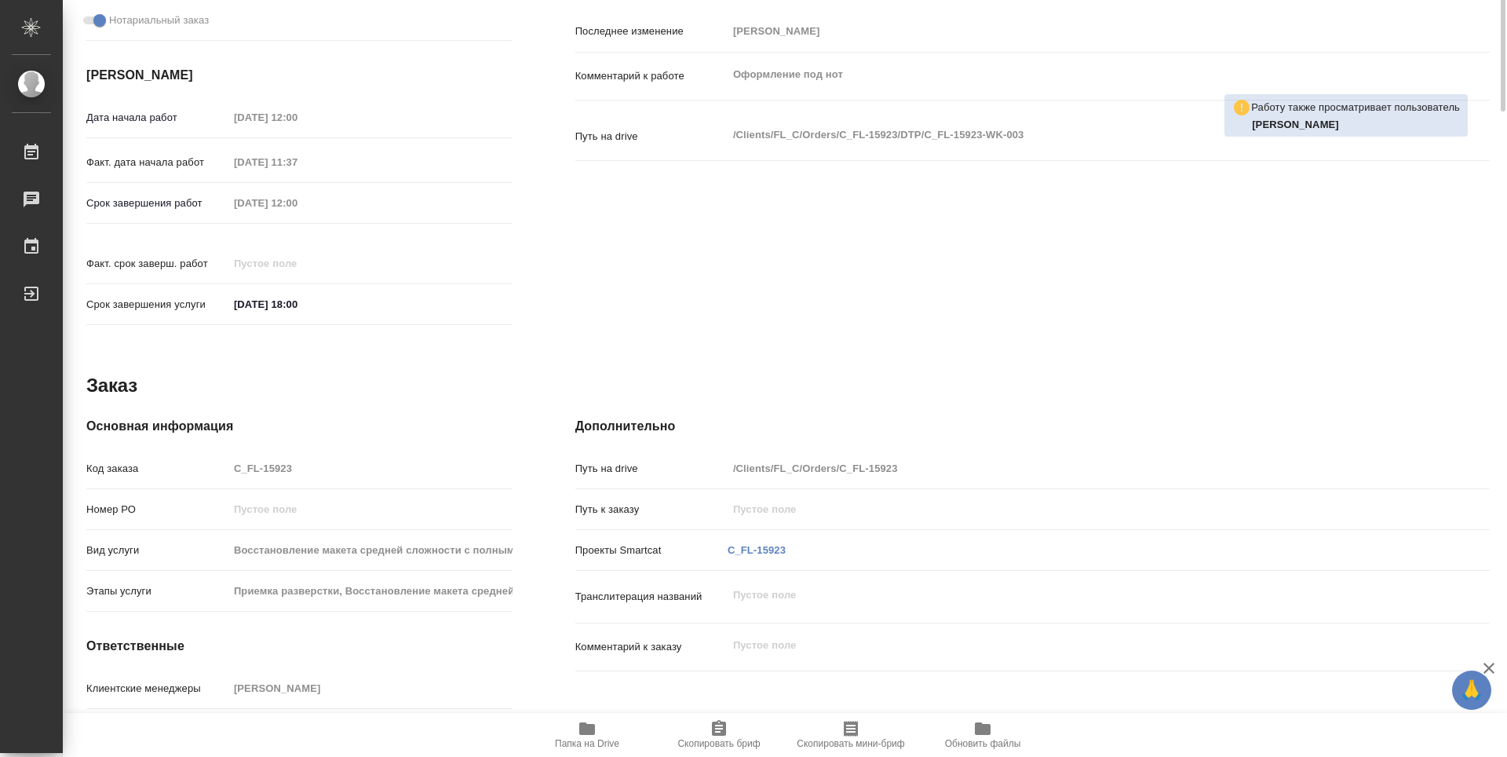
scroll to position [157, 0]
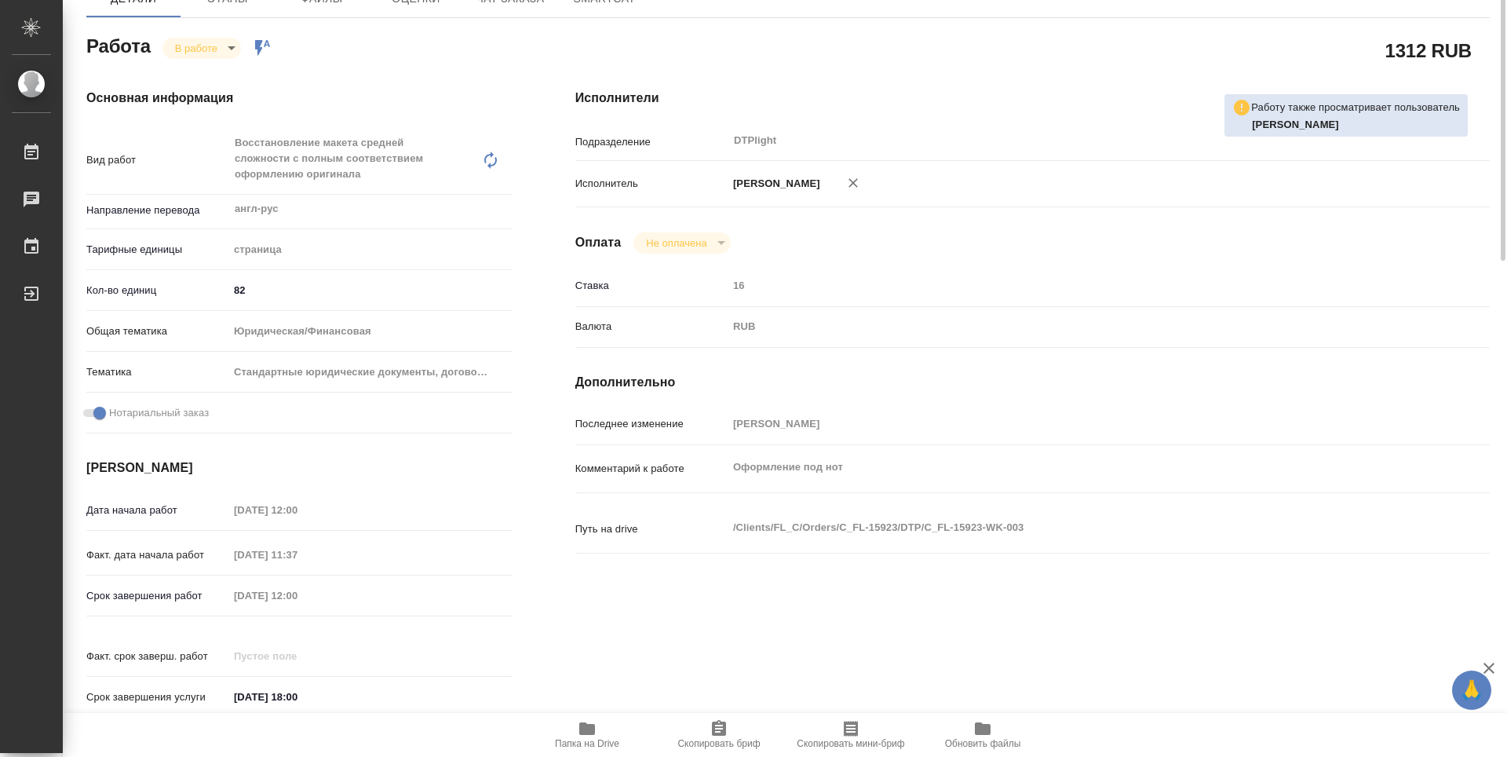
type textarea "x"
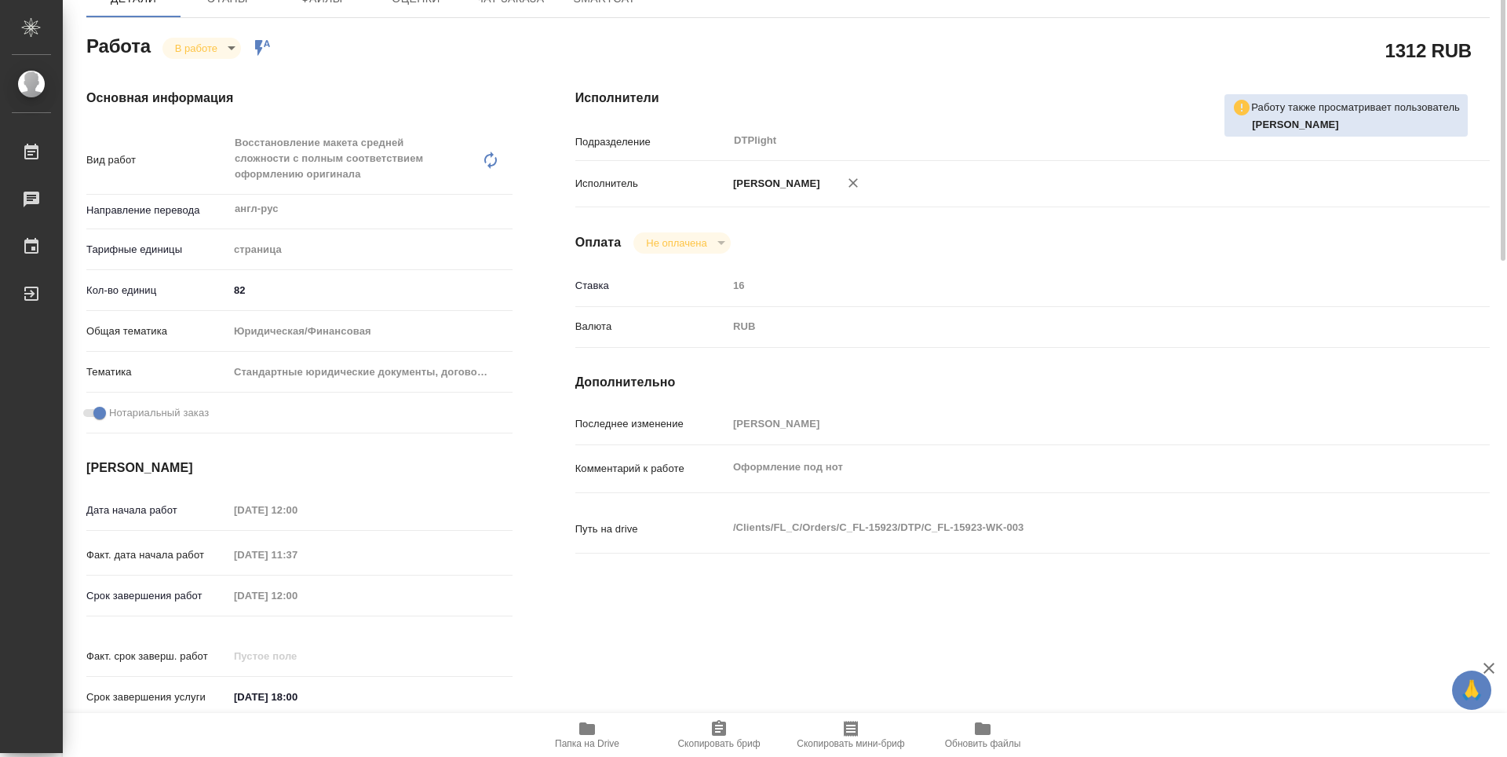
scroll to position [0, 0]
